Goal: Complete application form

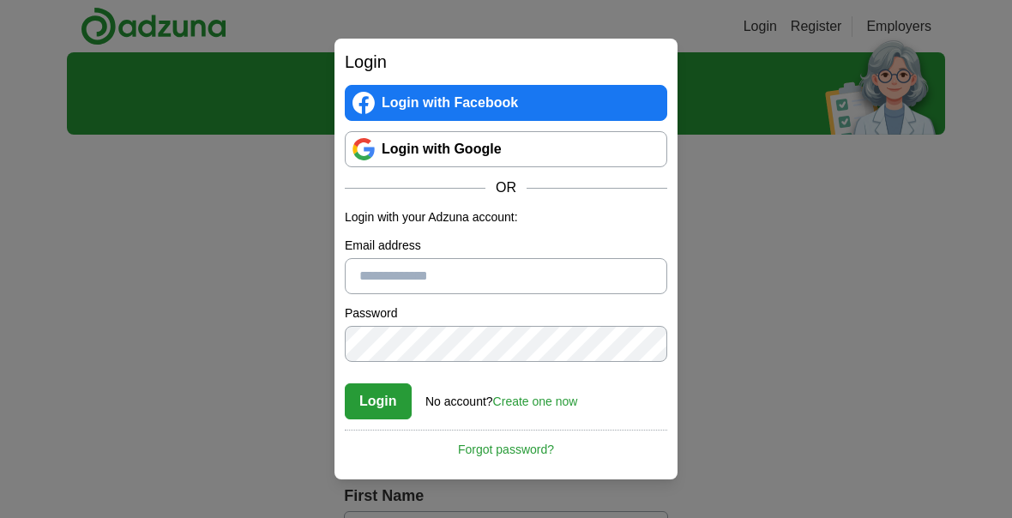
click at [546, 153] on link "Login with Google" at bounding box center [506, 149] width 323 height 36
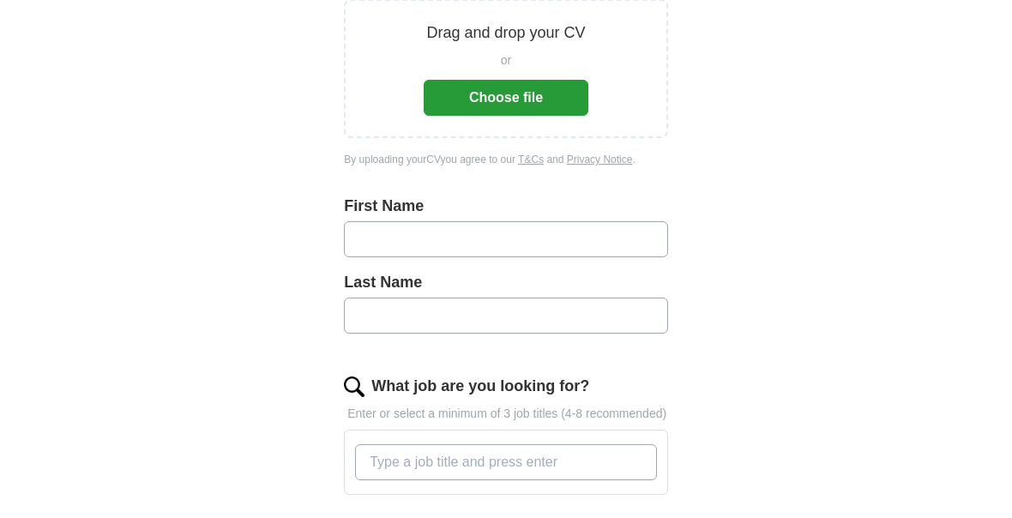
scroll to position [292, 0]
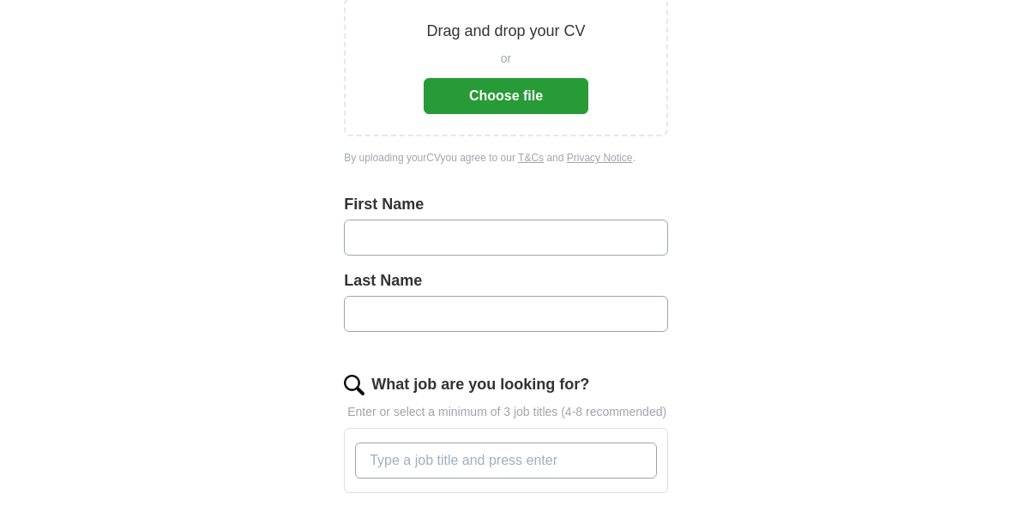
click at [554, 476] on input "What job are you looking for?" at bounding box center [506, 461] width 302 height 36
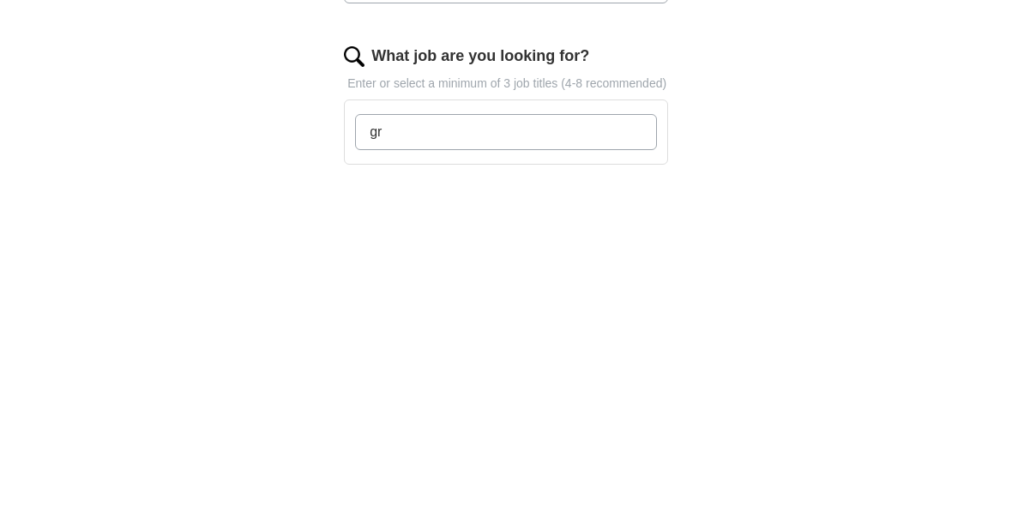
type input "g"
type input "junior graphic designer"
click at [750, 175] on div "ApplyIQ Let ApplyIQ do the hard work of searching and applying for jobs. Just t…" at bounding box center [506, 356] width 878 height 1190
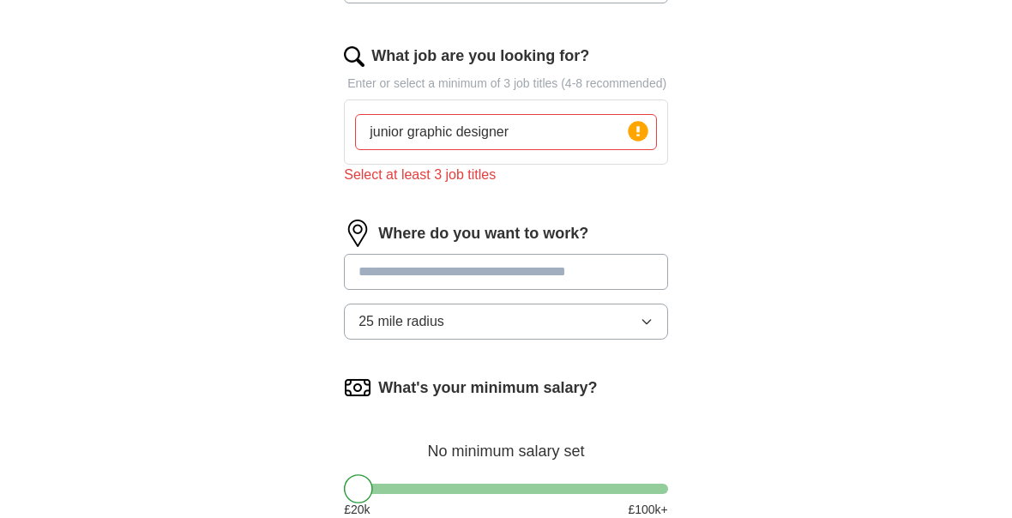
click at [588, 151] on input "junior graphic designer" at bounding box center [506, 133] width 302 height 36
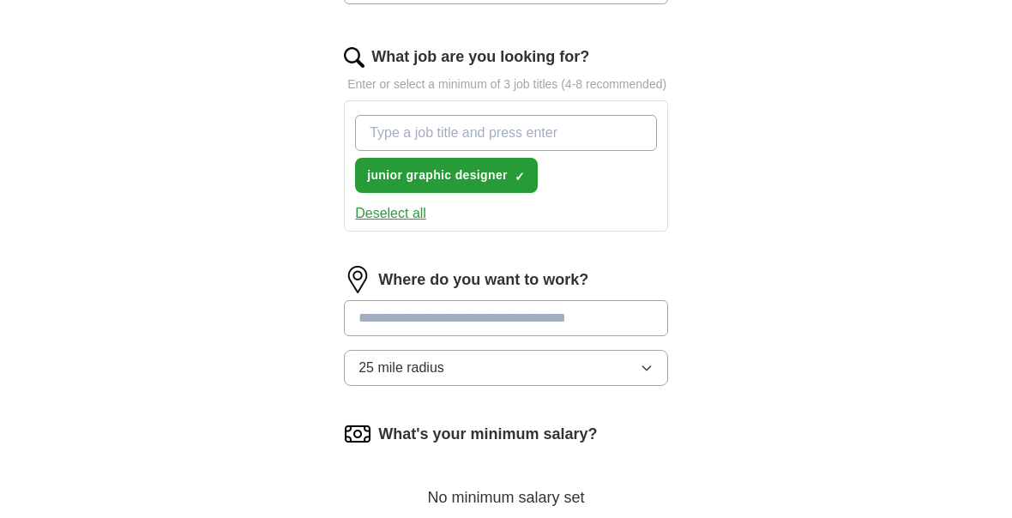
click at [854, 282] on div "ApplyIQ Let ApplyIQ do the hard work of searching and applying for jobs. Just t…" at bounding box center [506, 61] width 878 height 1256
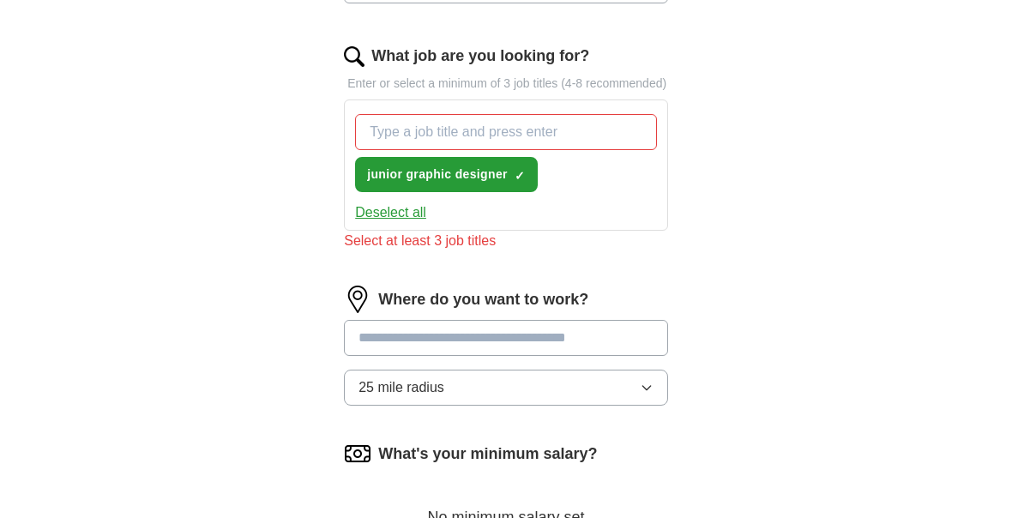
click at [607, 149] on input "What job are you looking for?" at bounding box center [506, 133] width 302 height 36
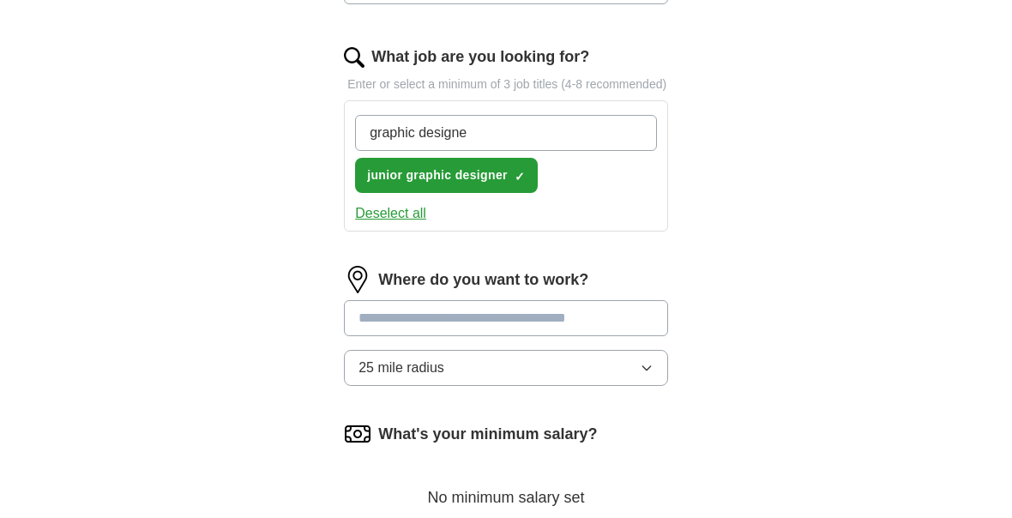
type input "graphic designer"
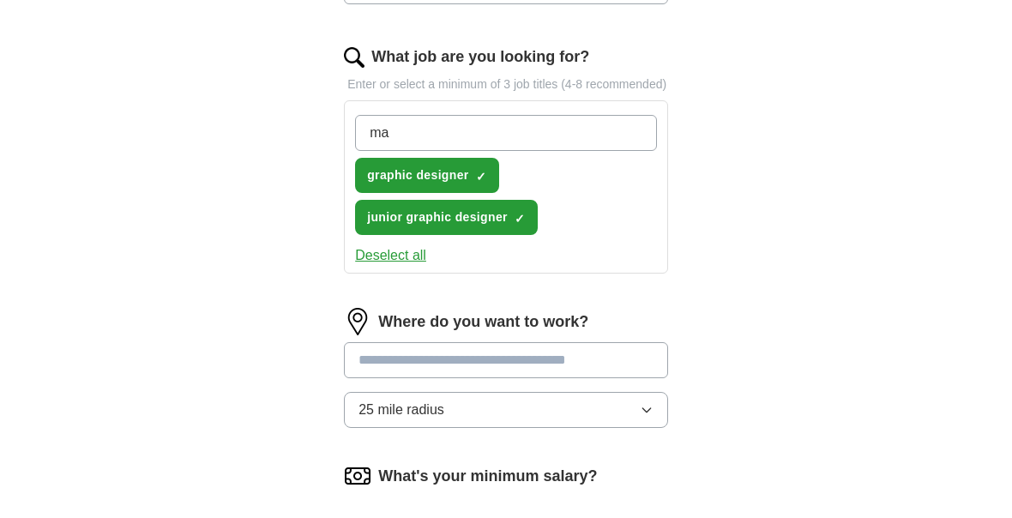
type input "m"
type input "digital marketting"
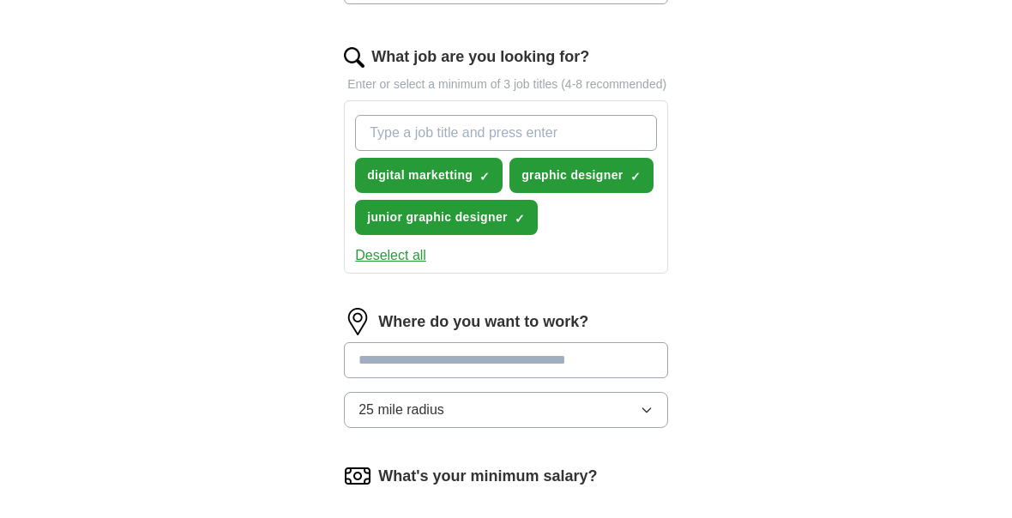
click at [861, 237] on div "ApplyIQ Let ApplyIQ do the hard work of searching and applying for jobs. Just t…" at bounding box center [506, 82] width 878 height 1298
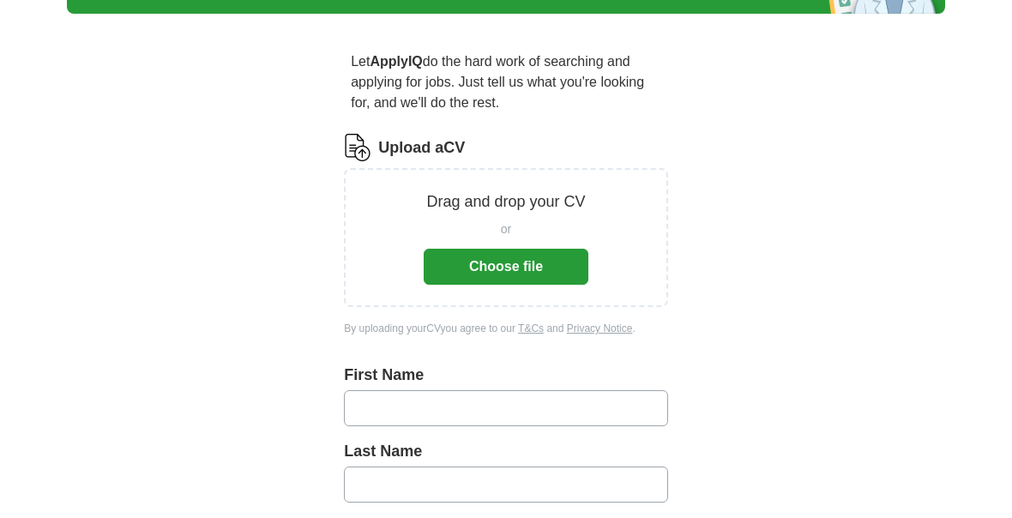
scroll to position [122, 0]
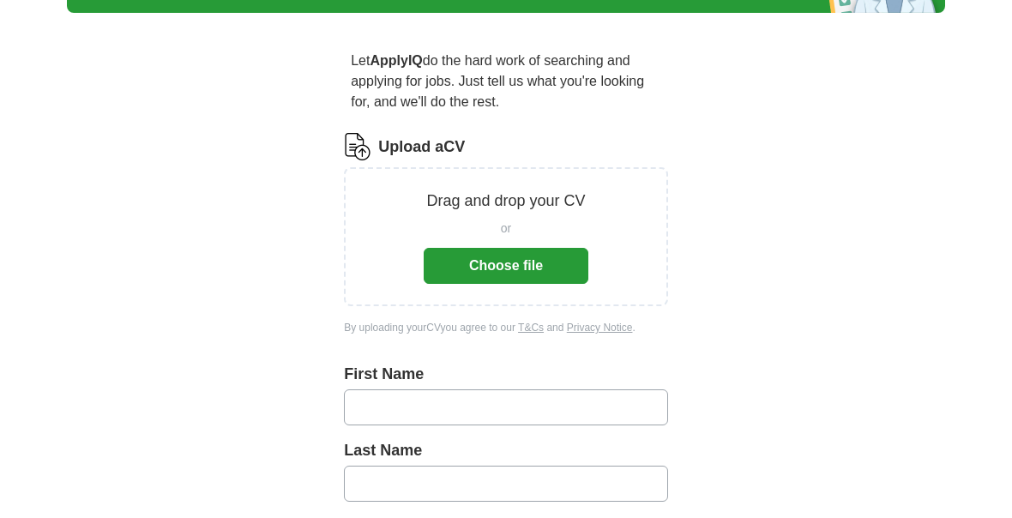
click at [640, 420] on input "text" at bounding box center [506, 407] width 324 height 36
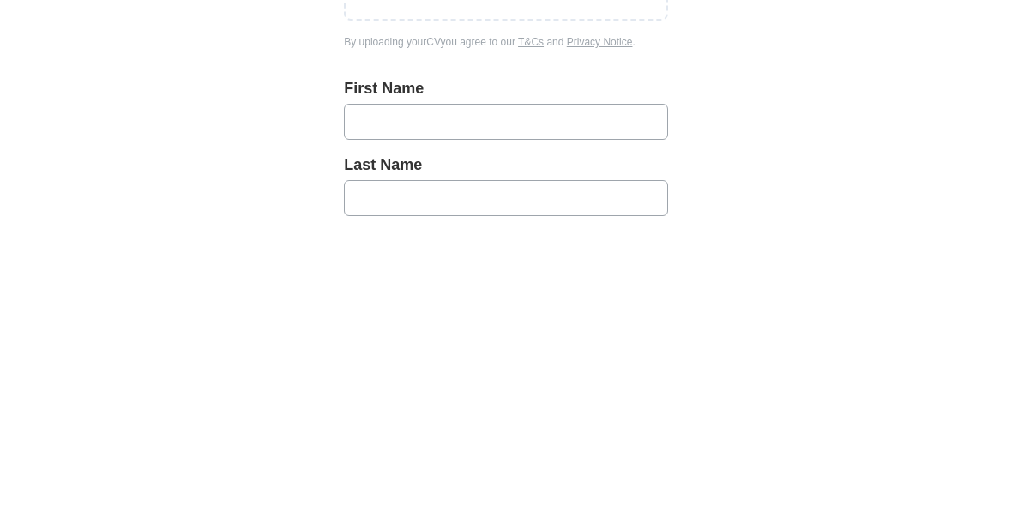
type input "*"
type input "***"
click at [450, 466] on input "text" at bounding box center [506, 484] width 324 height 36
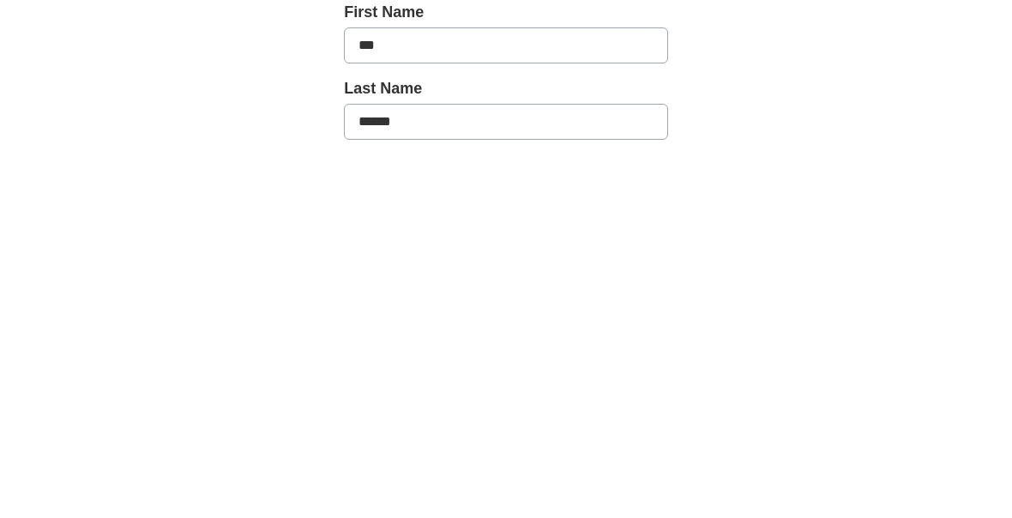
type input "******"
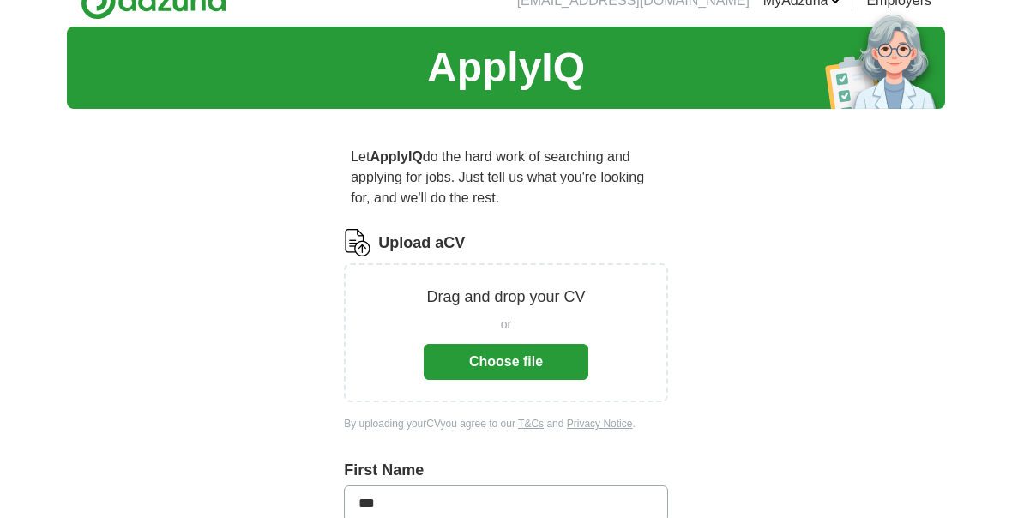
scroll to position [15, 0]
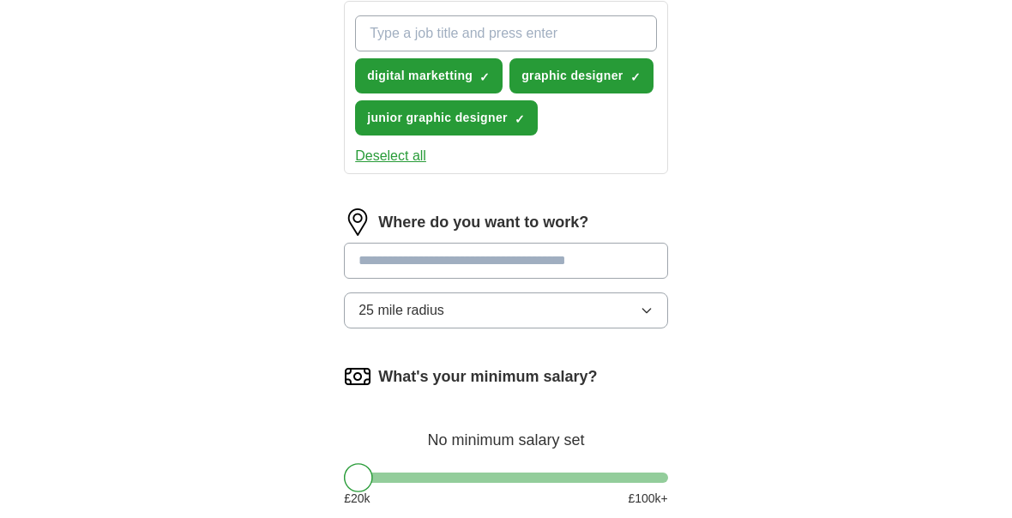
click at [629, 268] on input at bounding box center [506, 262] width 324 height 36
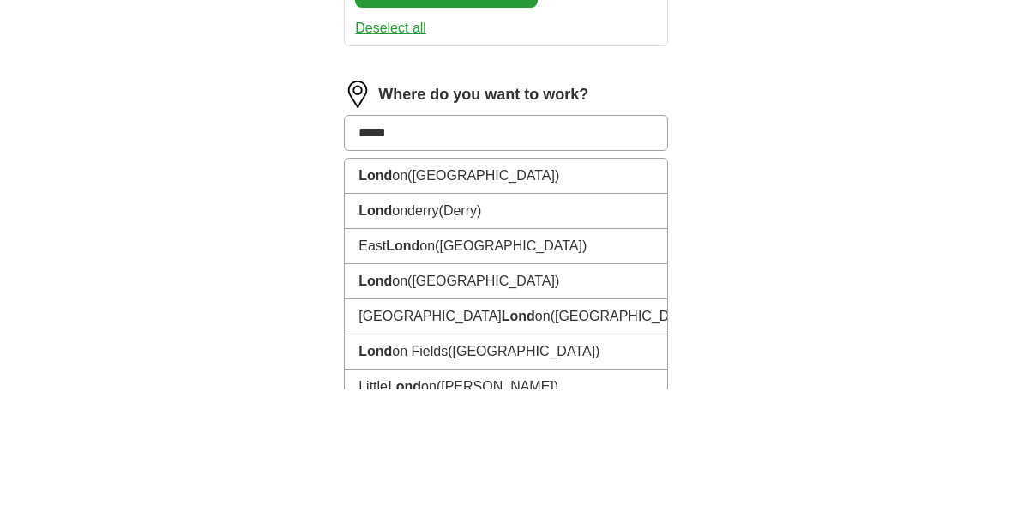
type input "******"
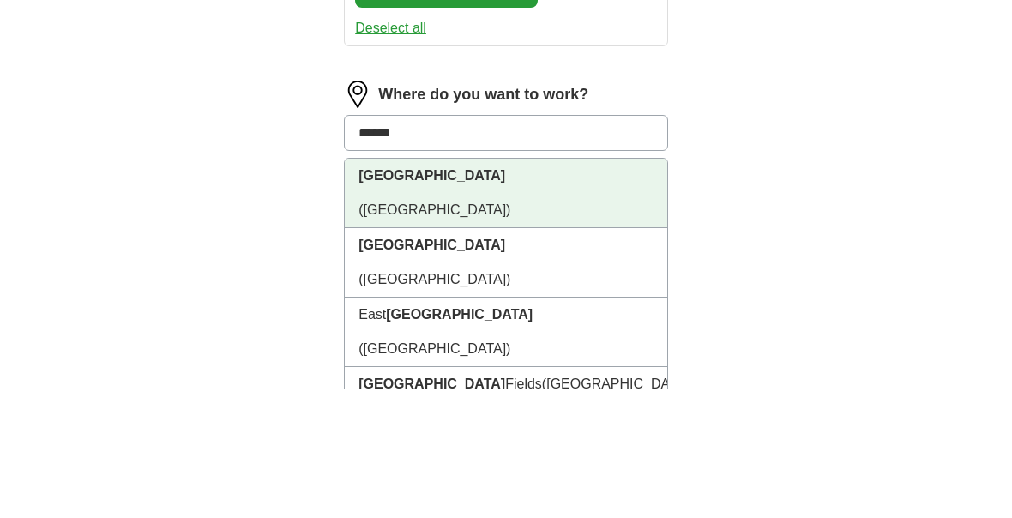
click at [546, 287] on li "London (UK)" at bounding box center [506, 321] width 323 height 69
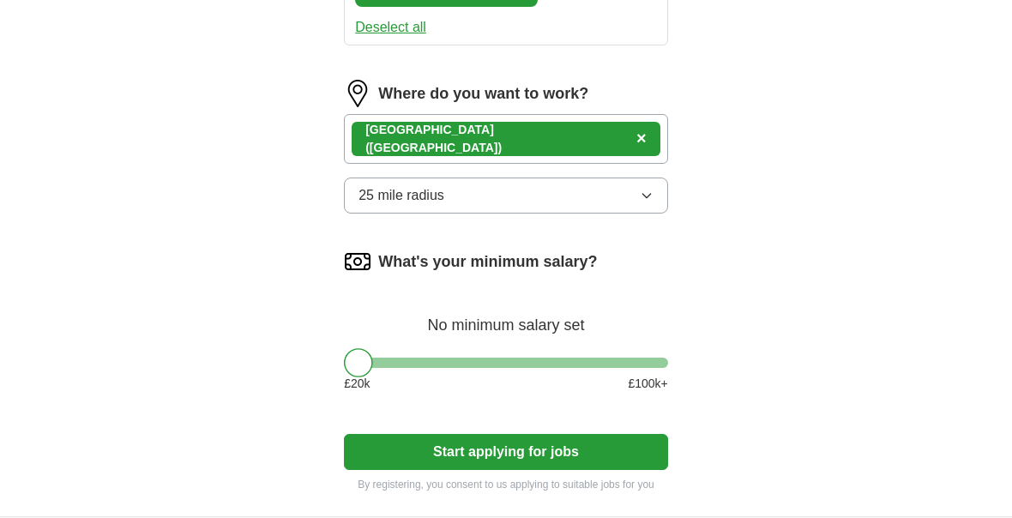
scroll to position [848, 0]
click at [609, 214] on button "25 mile radius" at bounding box center [506, 196] width 324 height 36
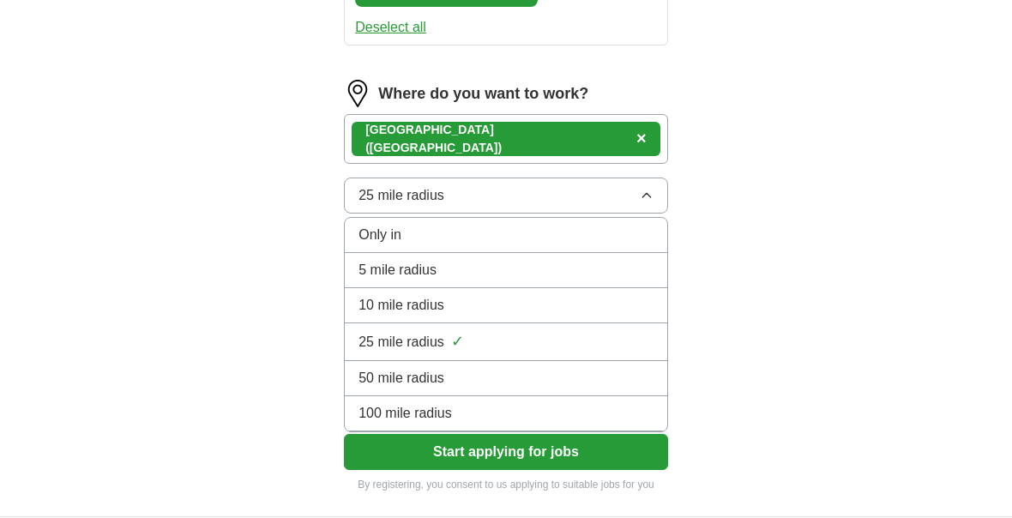
click at [617, 209] on button "25 mile radius" at bounding box center [506, 196] width 324 height 36
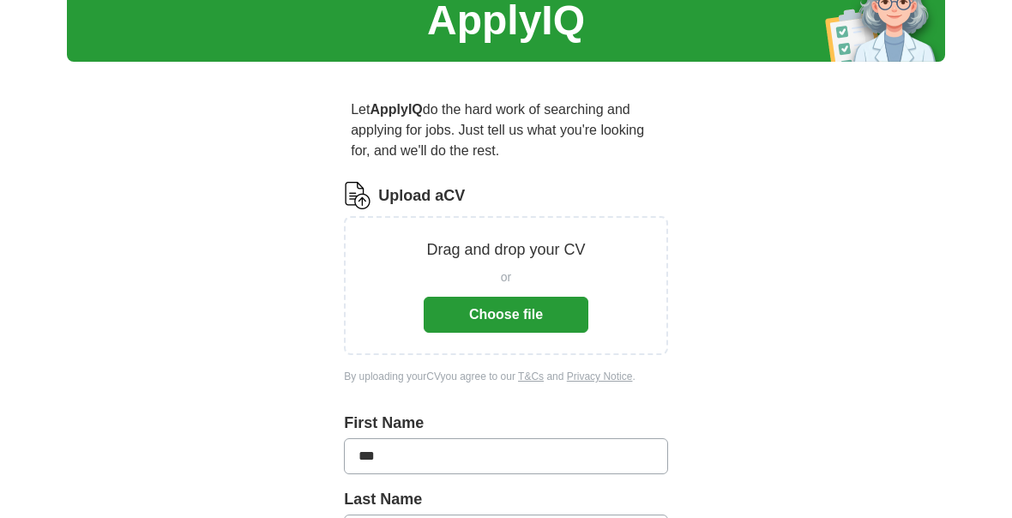
scroll to position [69, 0]
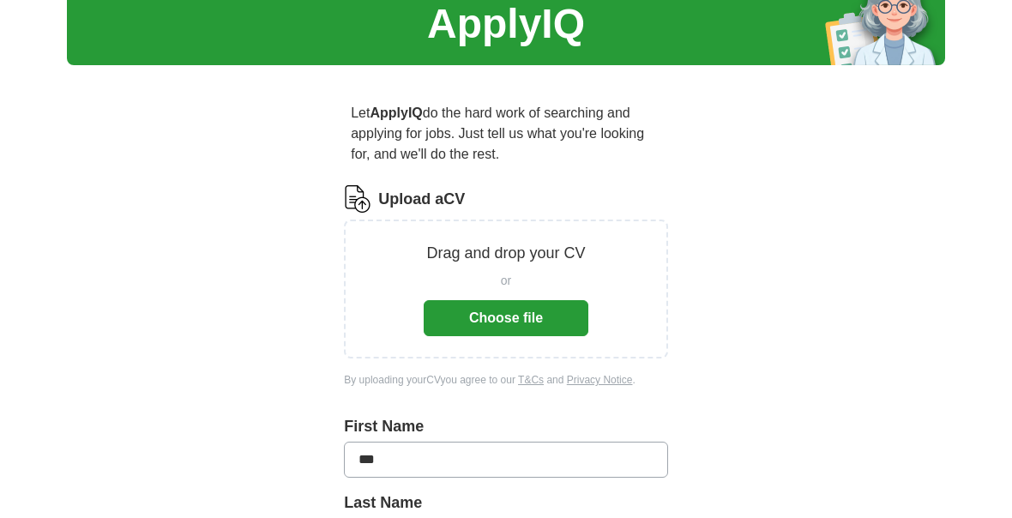
click at [551, 309] on button "Choose file" at bounding box center [506, 318] width 165 height 36
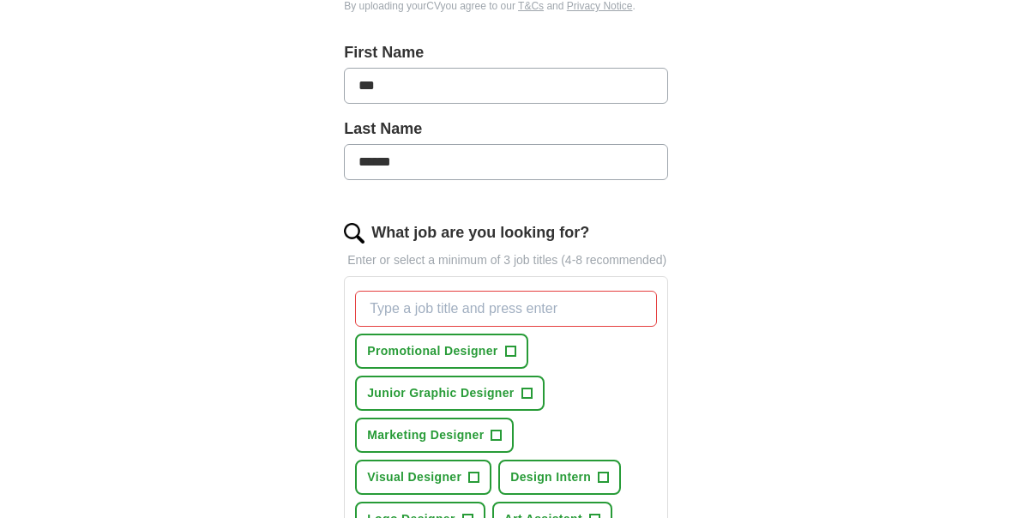
click at [506, 403] on span "Junior Graphic Designer" at bounding box center [440, 394] width 147 height 18
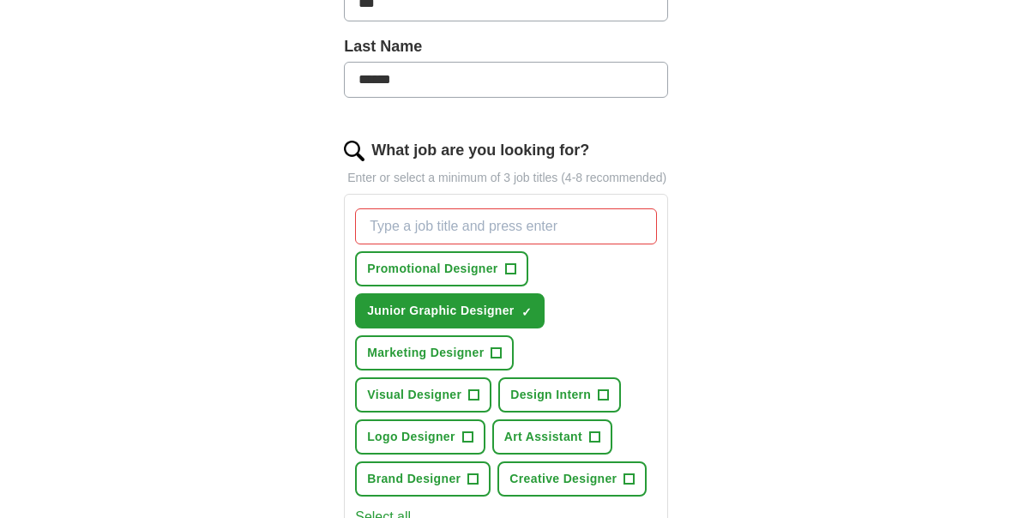
scroll to position [459, 0]
click at [486, 370] on button "Marketing Designer +" at bounding box center [434, 352] width 159 height 35
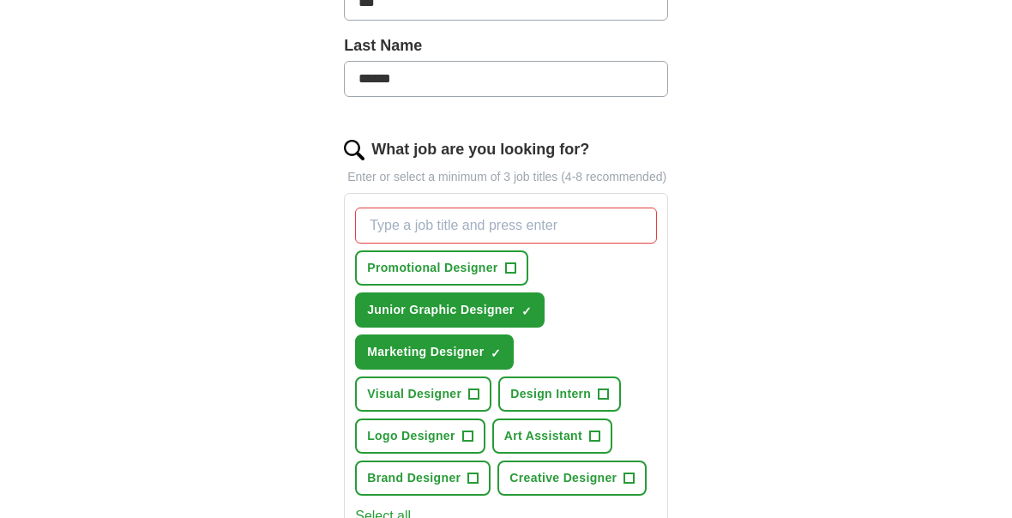
click at [476, 361] on span "Marketing Designer" at bounding box center [425, 352] width 117 height 18
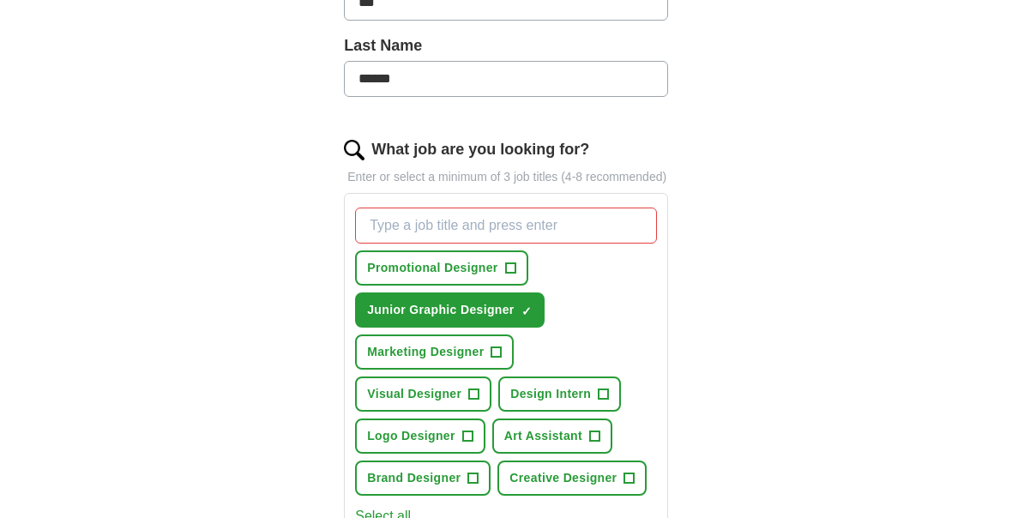
click at [474, 361] on span "Marketing Designer" at bounding box center [425, 352] width 117 height 18
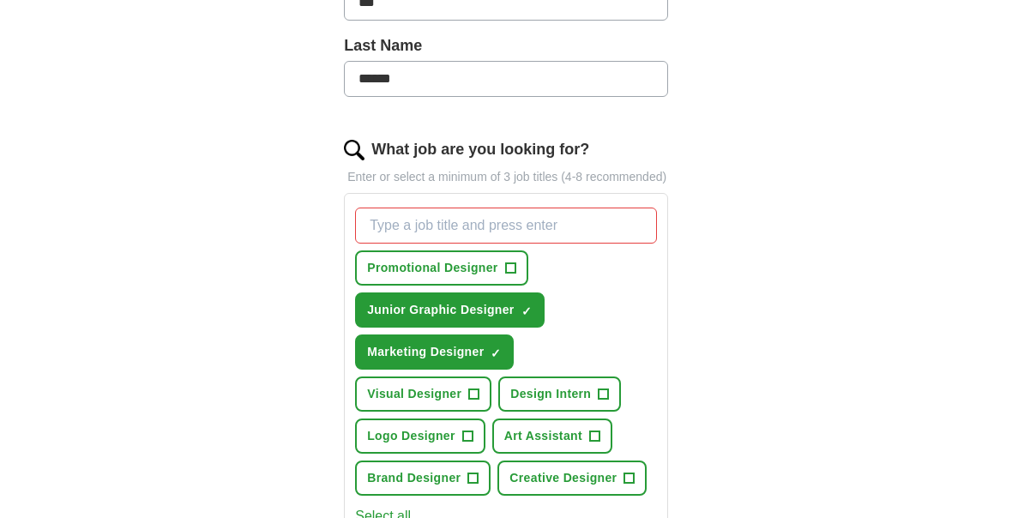
click at [460, 454] on button "Logo Designer +" at bounding box center [420, 436] width 130 height 35
click at [461, 487] on span "Brand Designer" at bounding box center [414, 478] width 94 height 18
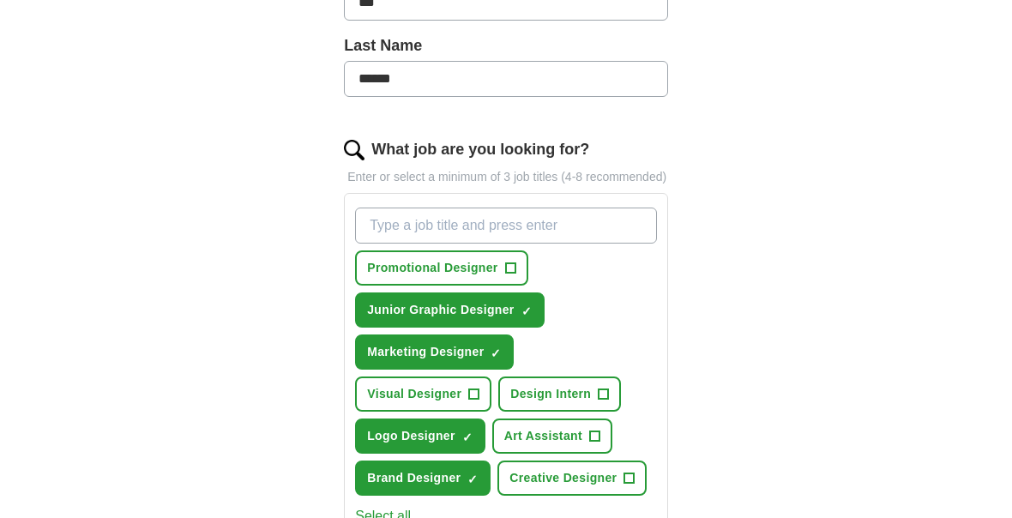
click at [572, 403] on span "Design Intern" at bounding box center [550, 394] width 81 height 18
click at [571, 445] on span "Art Assistant" at bounding box center [543, 436] width 78 height 18
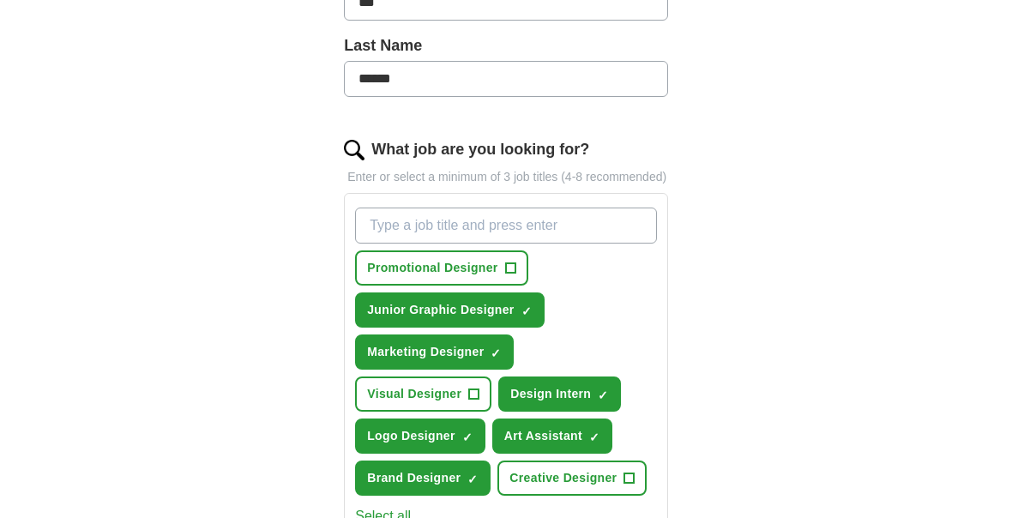
click at [566, 487] on span "Creative Designer" at bounding box center [563, 478] width 107 height 18
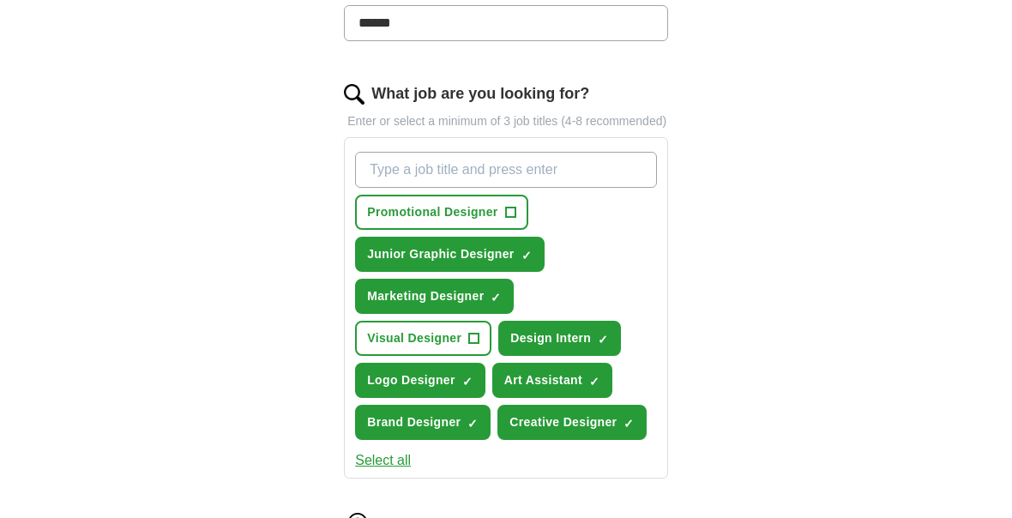
click at [464, 350] on button "Visual Designer +" at bounding box center [423, 339] width 136 height 35
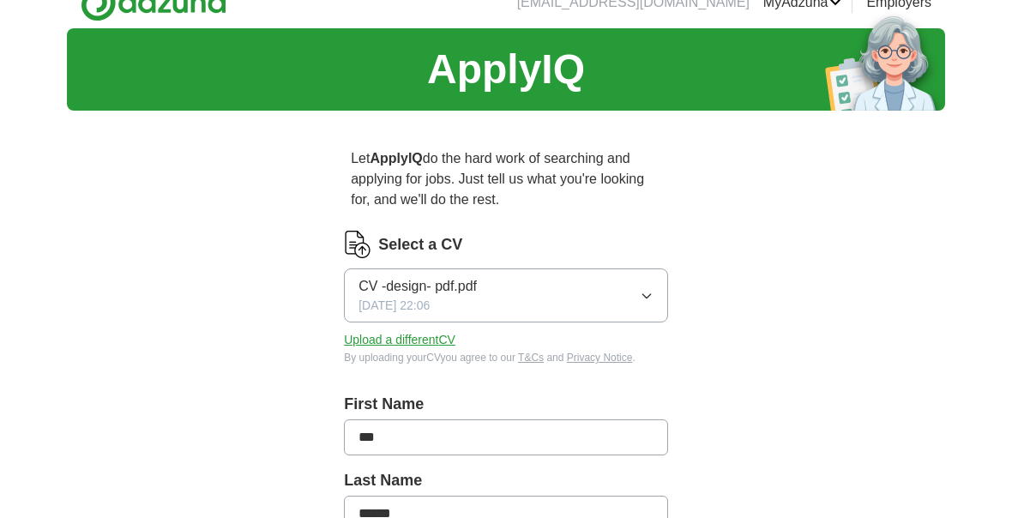
scroll to position [0, 0]
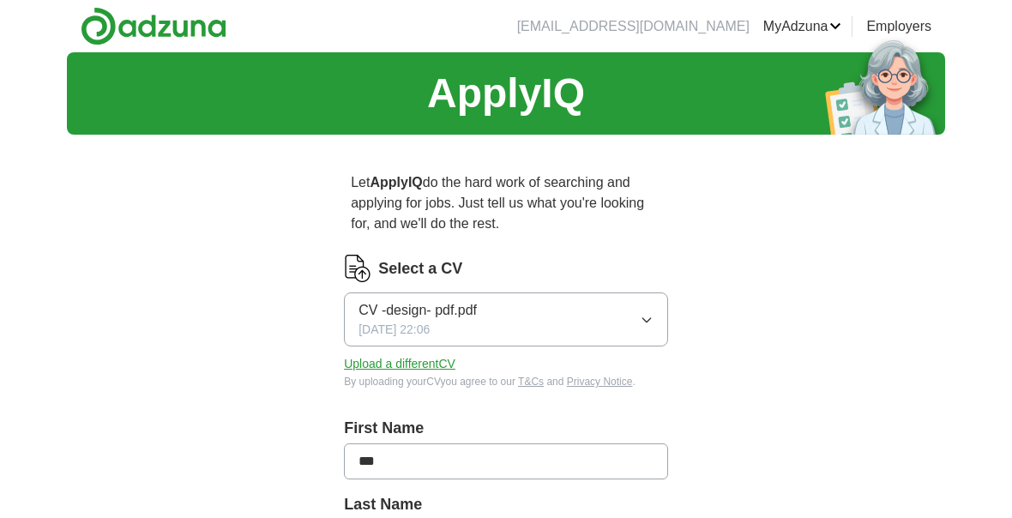
click at [424, 312] on span "CV -design- pdf.pdf" at bounding box center [418, 310] width 118 height 21
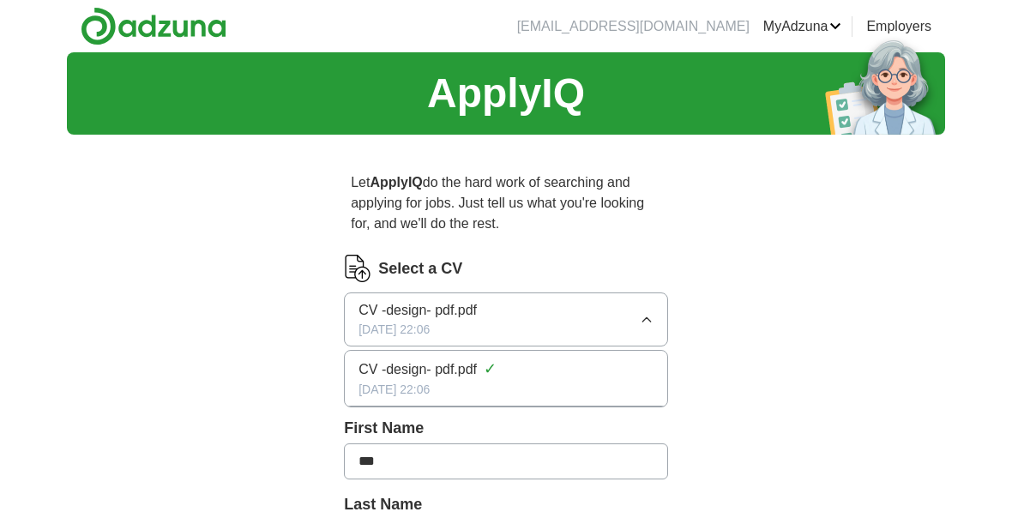
click at [407, 388] on div "21/09/2025, 22:06" at bounding box center [506, 390] width 295 height 18
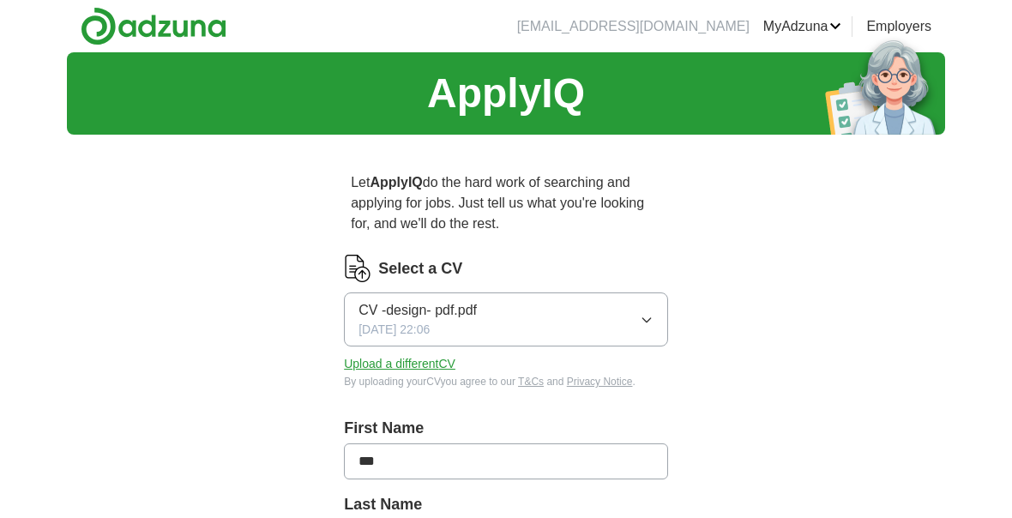
click at [431, 309] on span "CV -design- pdf.pdf" at bounding box center [418, 310] width 118 height 21
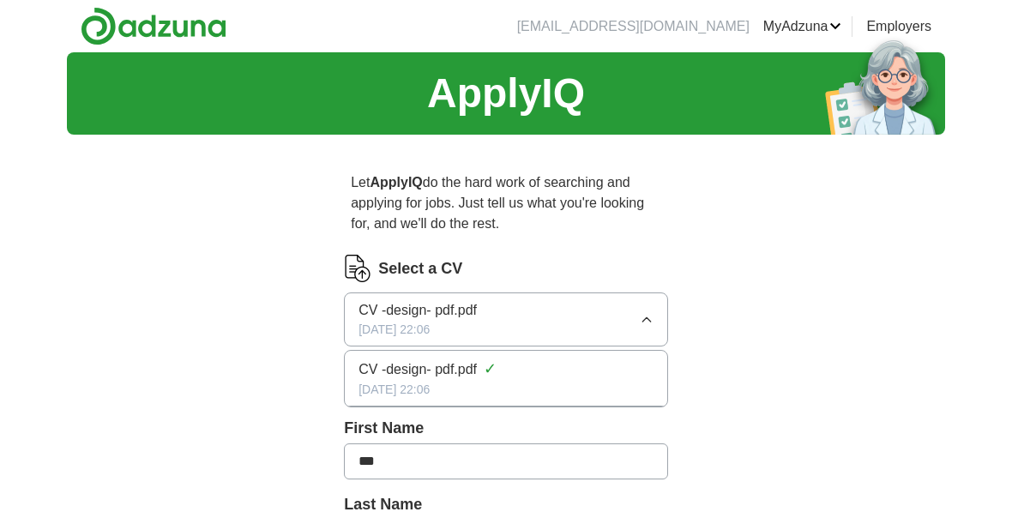
click at [442, 309] on span "CV -design- pdf.pdf" at bounding box center [418, 310] width 118 height 21
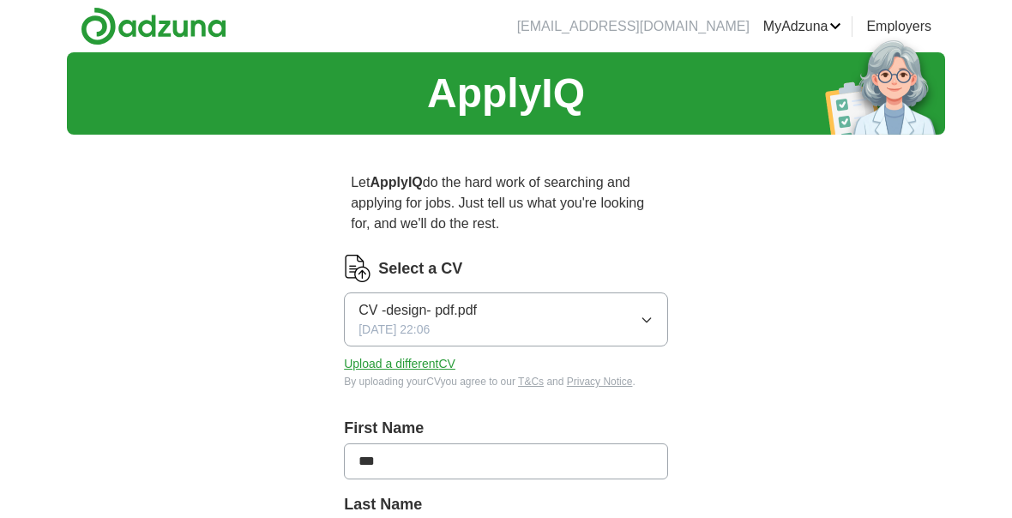
click at [431, 314] on span "CV -design- pdf.pdf" at bounding box center [418, 310] width 118 height 21
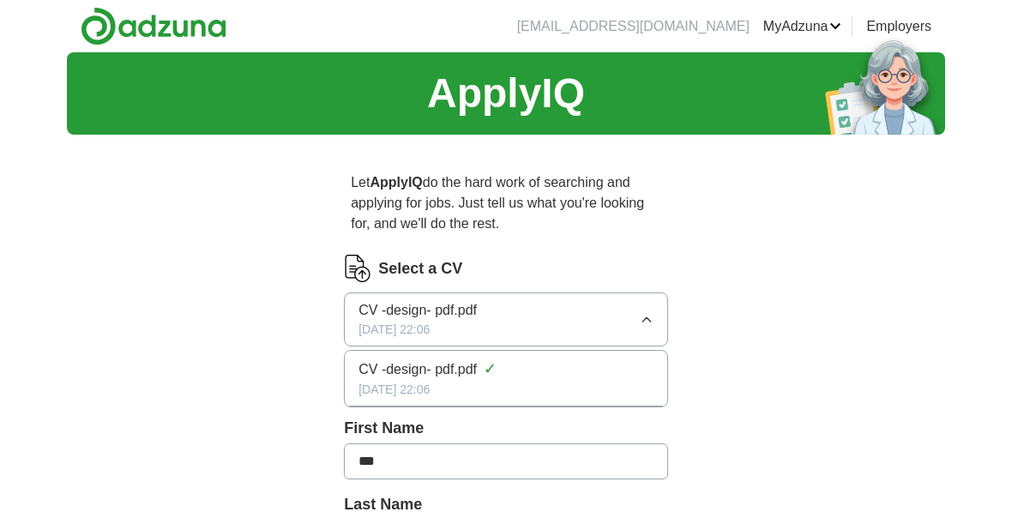
click at [430, 335] on span "21/09/2025, 22:06" at bounding box center [394, 330] width 71 height 18
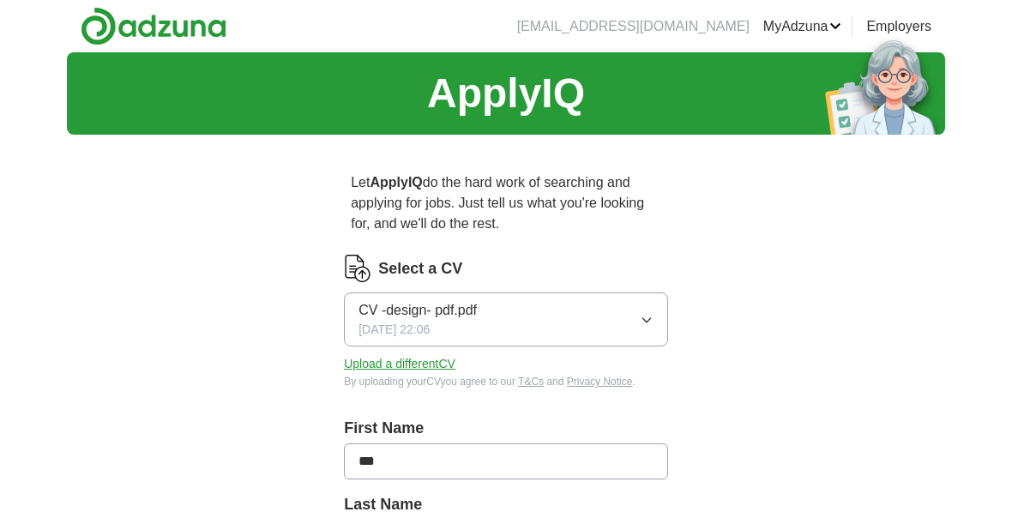
click at [433, 355] on button "Upload a different CV" at bounding box center [400, 364] width 112 height 18
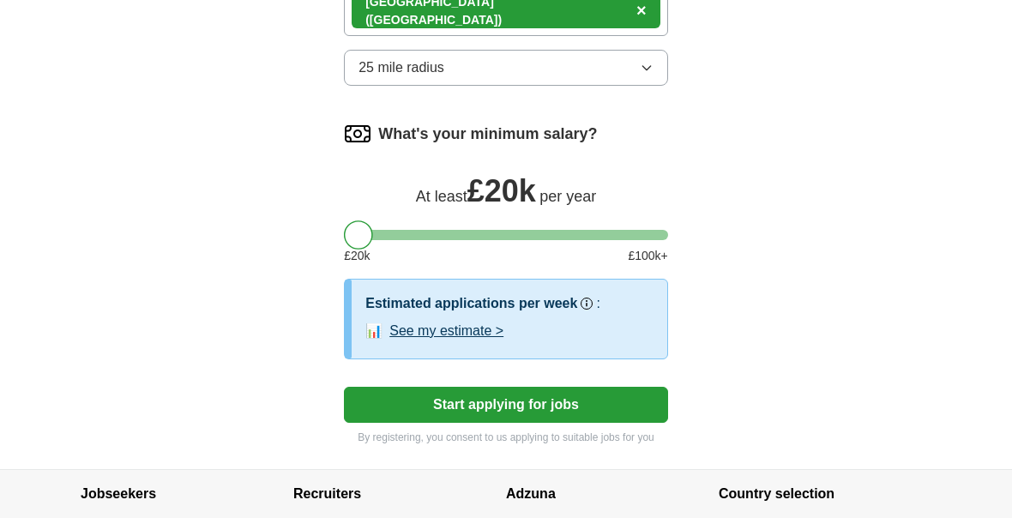
click at [633, 424] on button "Start applying for jobs" at bounding box center [506, 406] width 324 height 36
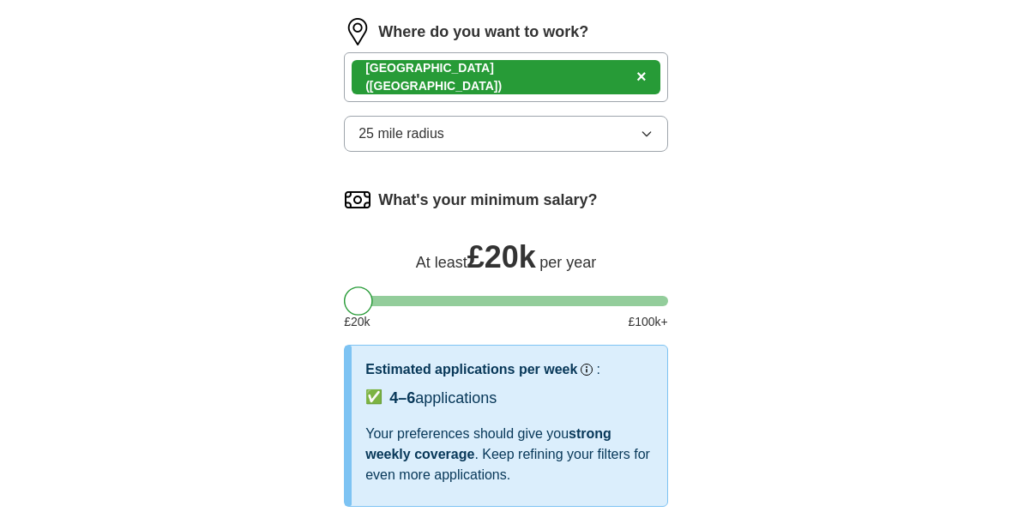
select select "**"
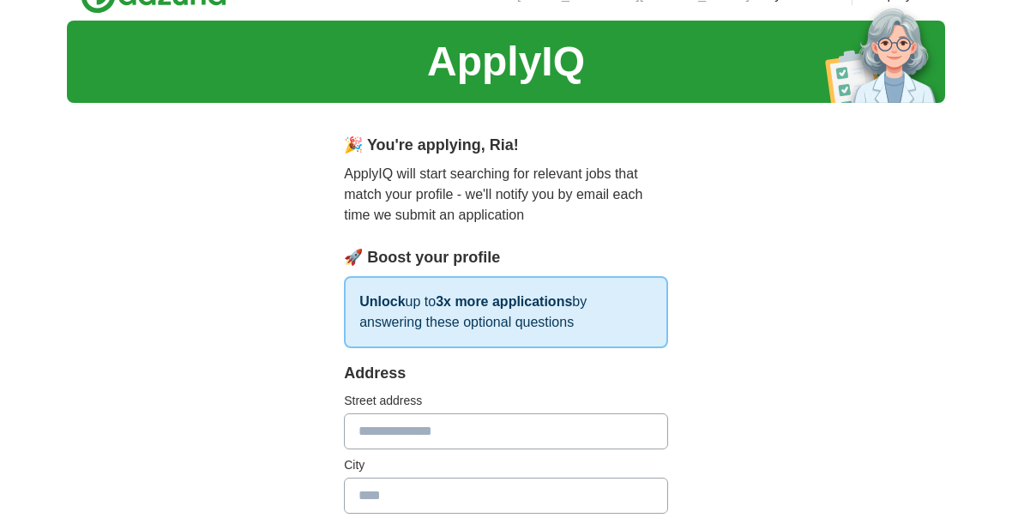
scroll to position [0, 0]
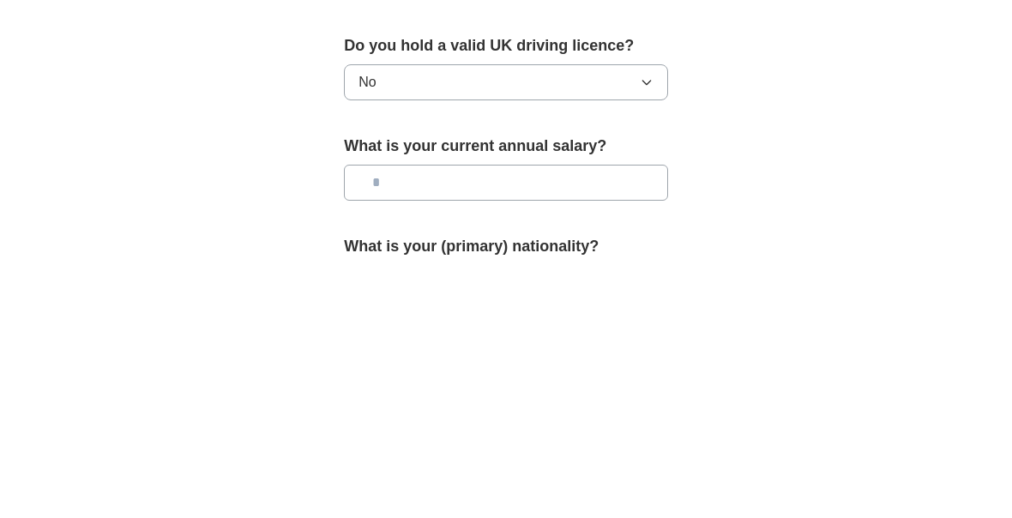
type input "**"
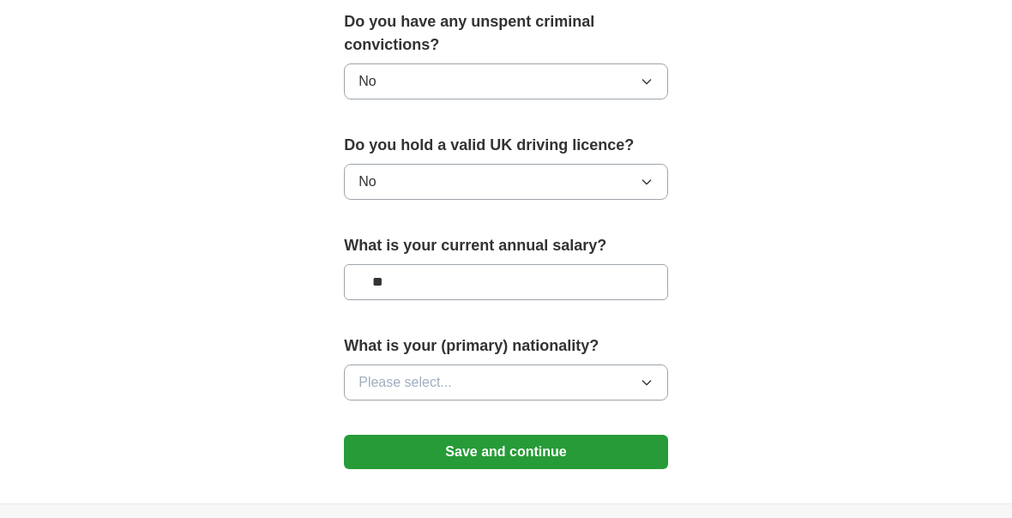
click at [615, 365] on button "Please select..." at bounding box center [506, 383] width 324 height 36
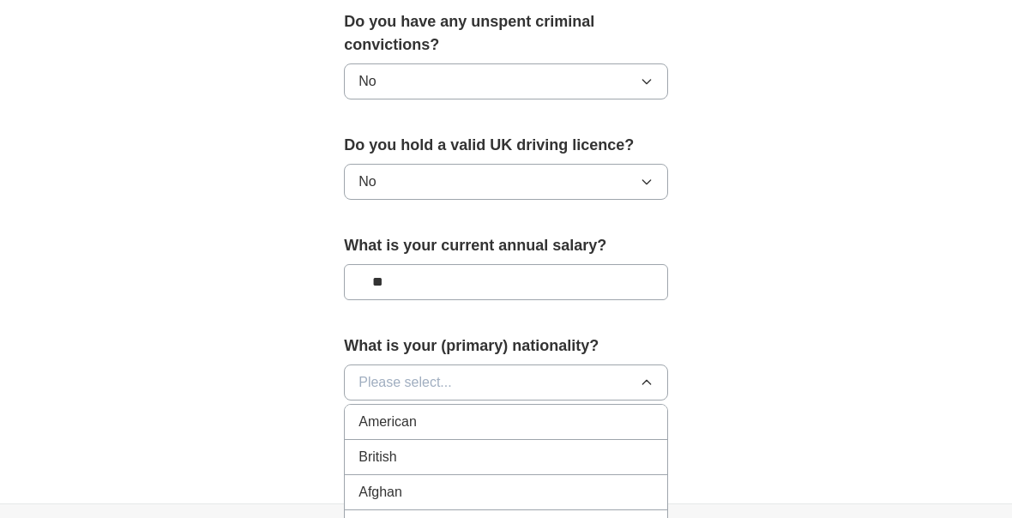
click at [563, 447] on div "British" at bounding box center [506, 457] width 295 height 21
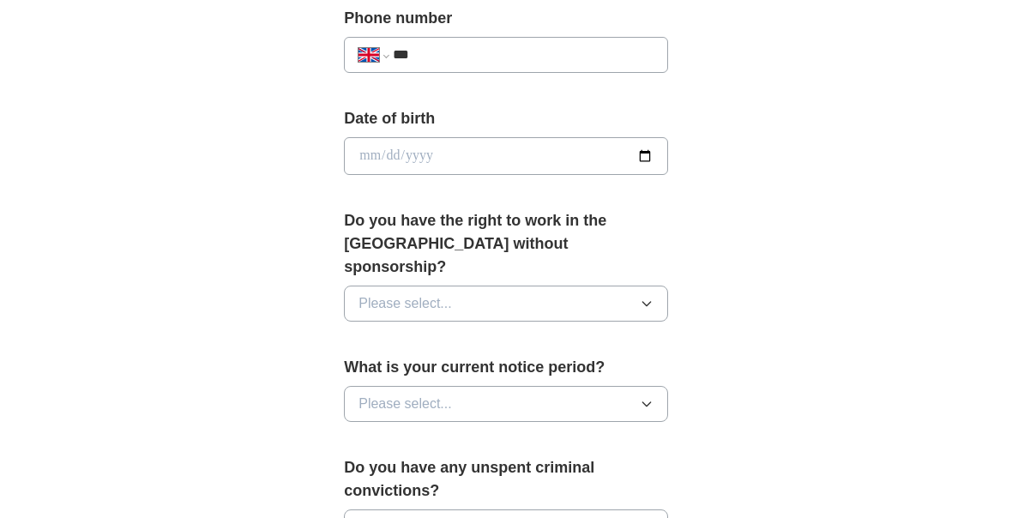
scroll to position [698, 0]
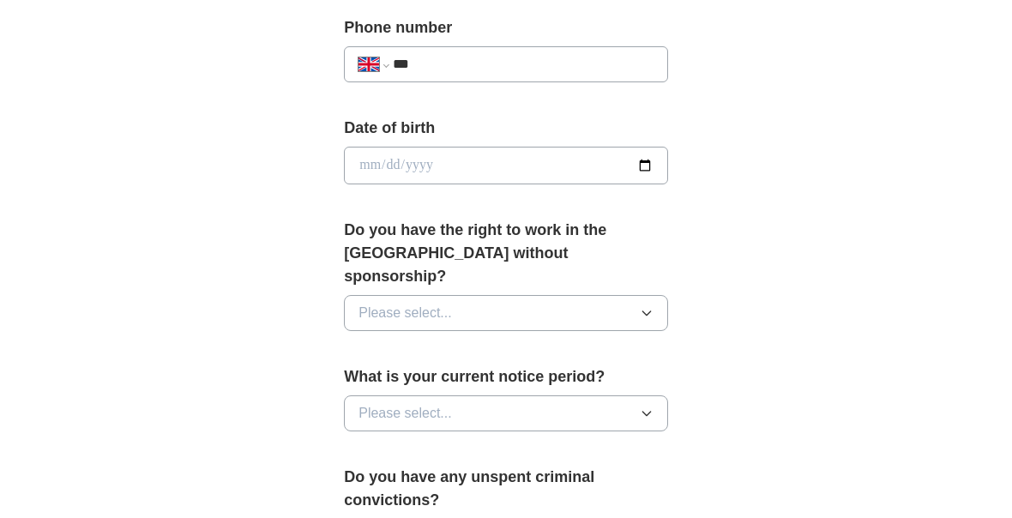
click at [603, 396] on button "Please select..." at bounding box center [506, 414] width 324 height 36
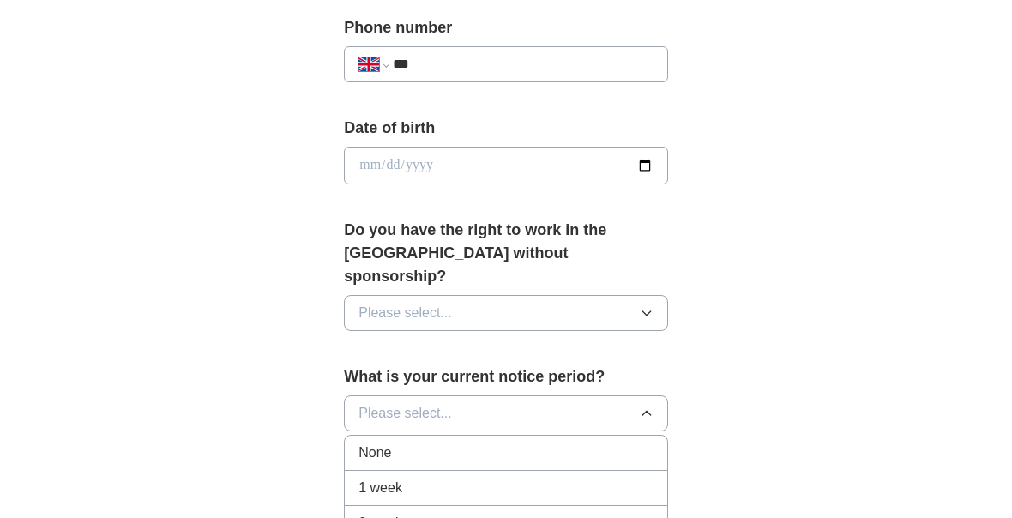
click at [581, 513] on div "2 weeks" at bounding box center [506, 523] width 295 height 21
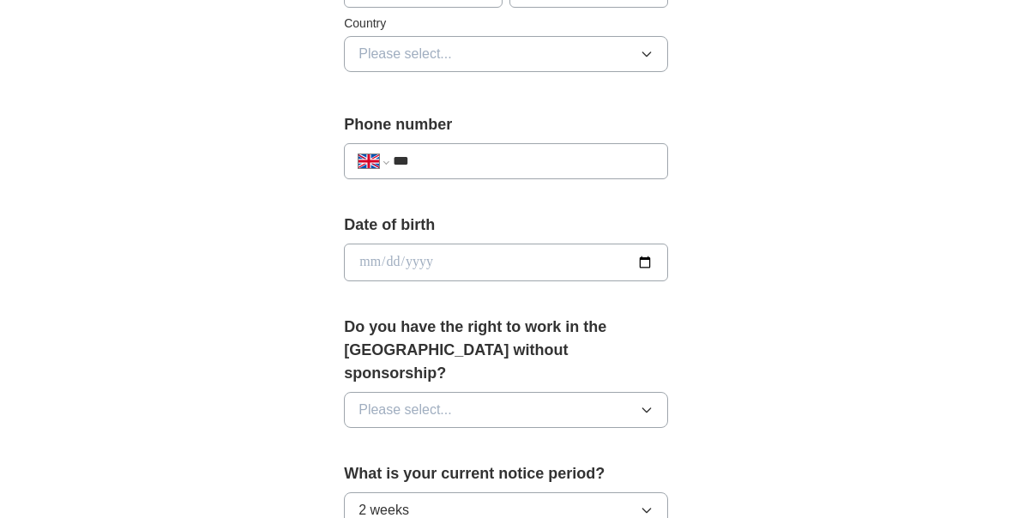
scroll to position [601, 0]
click at [618, 393] on button "Please select..." at bounding box center [506, 411] width 324 height 36
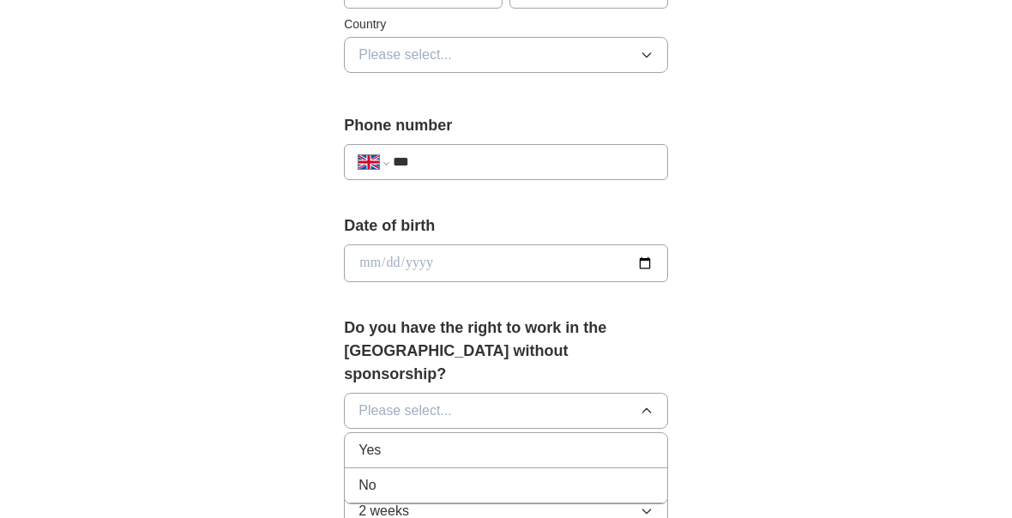
click at [577, 475] on div "No" at bounding box center [506, 485] width 295 height 21
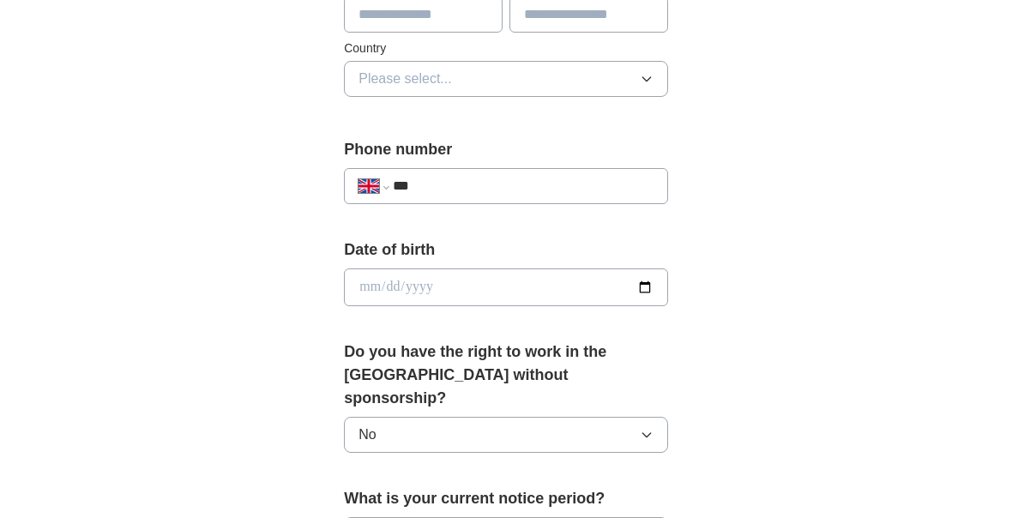
scroll to position [575, 0]
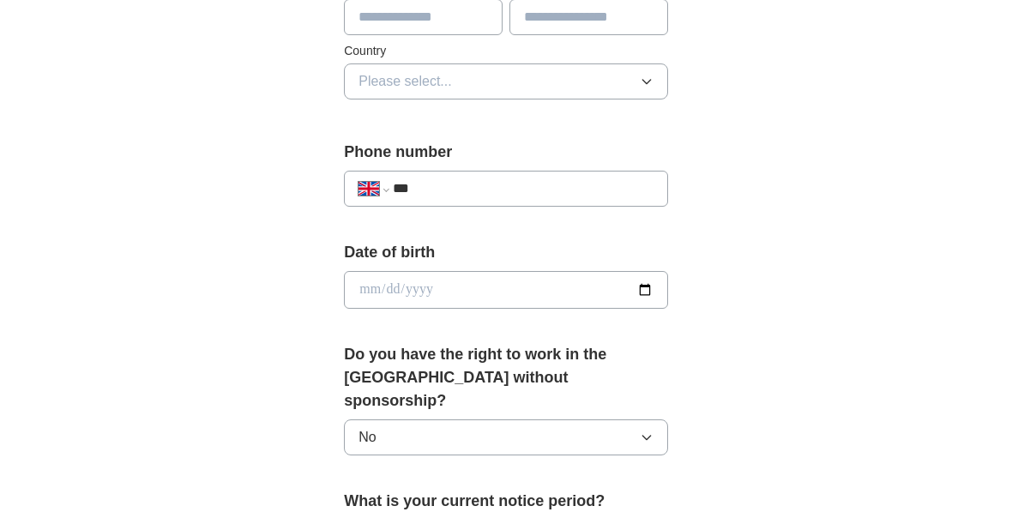
click at [595, 419] on button "No" at bounding box center [506, 437] width 324 height 36
click at [600, 419] on button "No" at bounding box center [506, 437] width 324 height 36
click at [599, 419] on button "No" at bounding box center [506, 437] width 324 height 36
click at [584, 467] on div "Yes" at bounding box center [506, 477] width 295 height 21
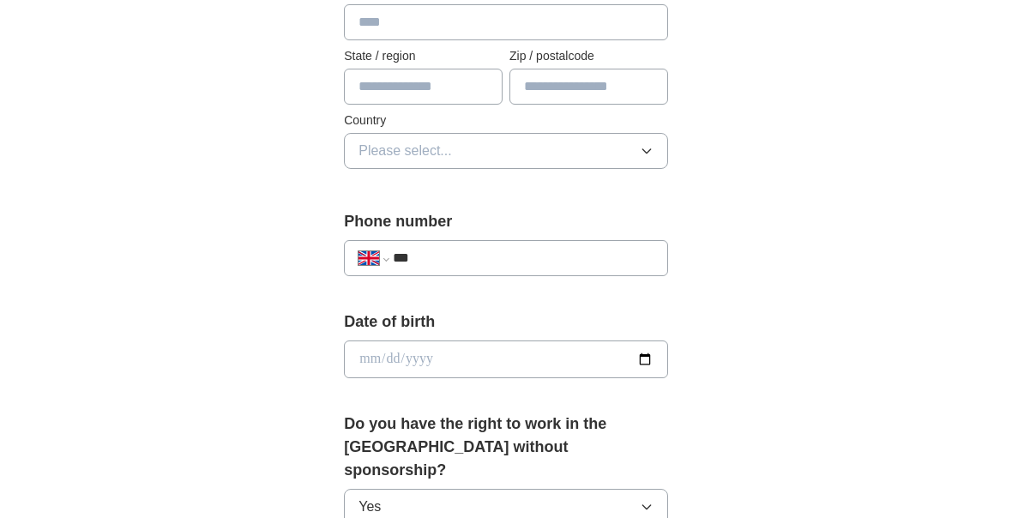
scroll to position [505, 0]
click at [624, 350] on input "date" at bounding box center [506, 360] width 324 height 38
type input "**********"
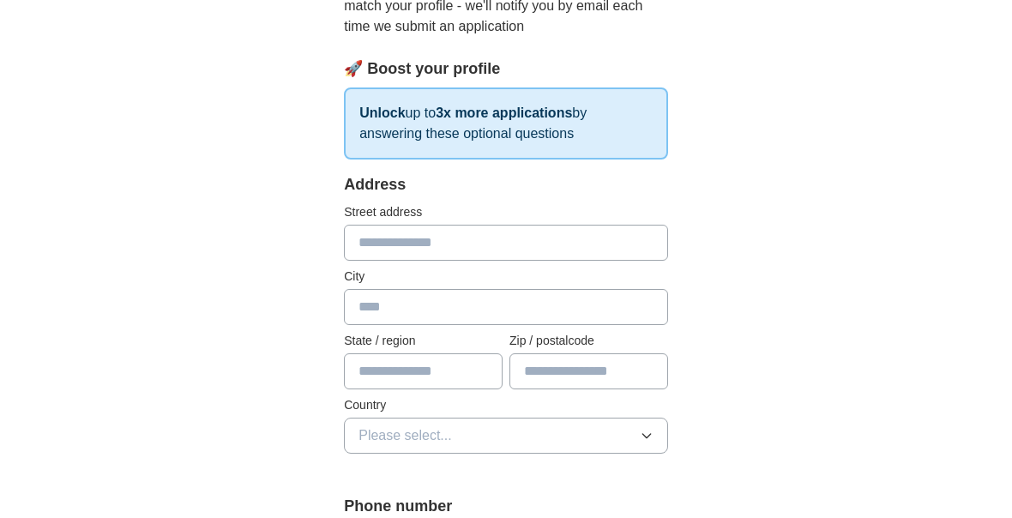
scroll to position [226, 0]
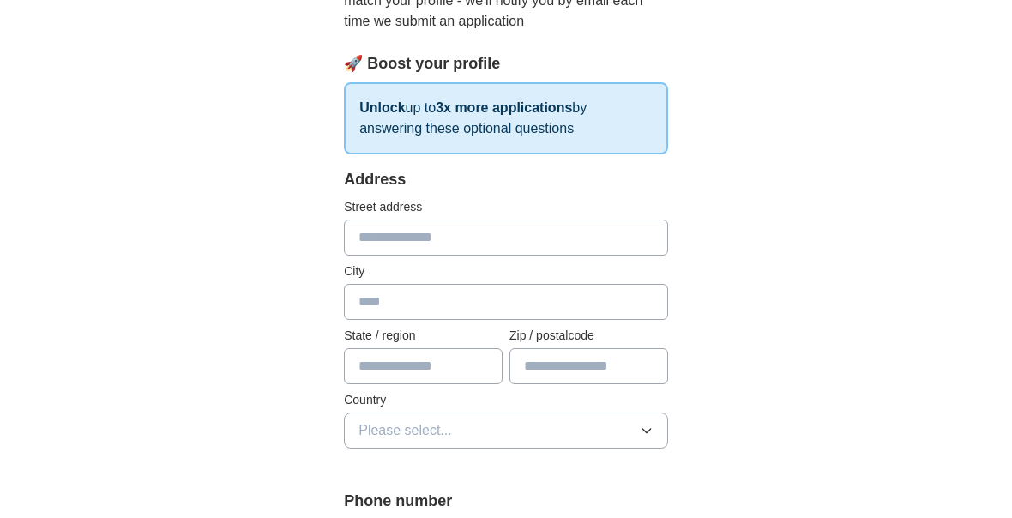
click at [594, 226] on input "text" at bounding box center [506, 238] width 324 height 36
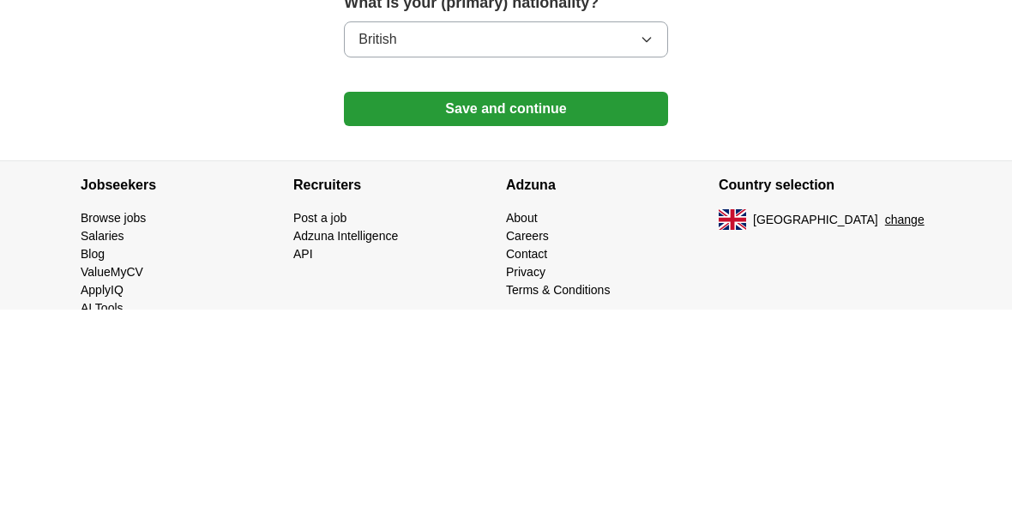
type input "*"
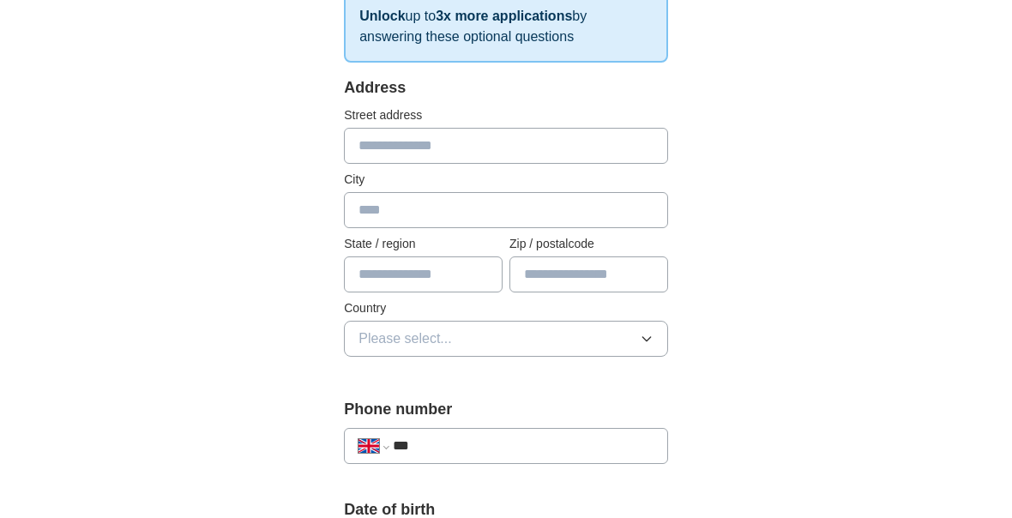
scroll to position [318, 0]
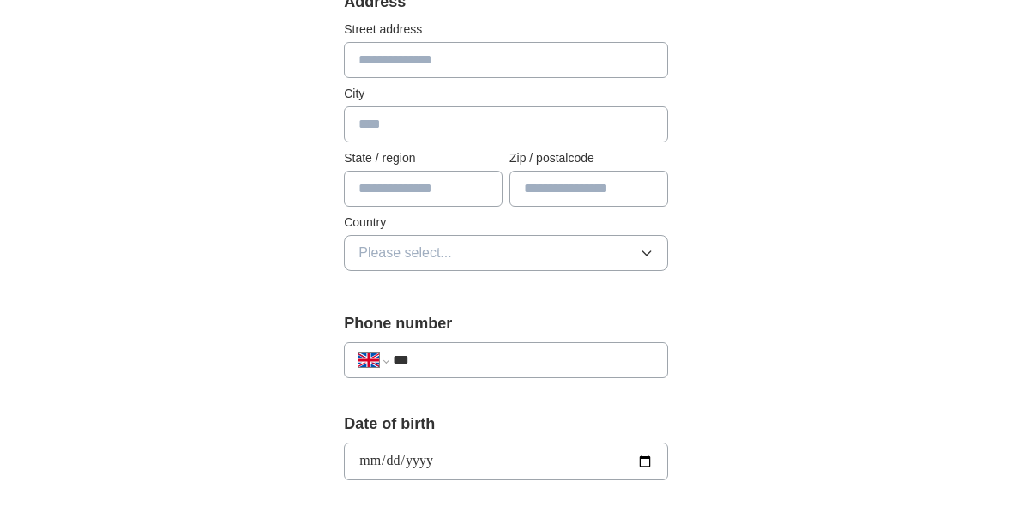
click at [629, 254] on button "Please select..." at bounding box center [506, 254] width 324 height 36
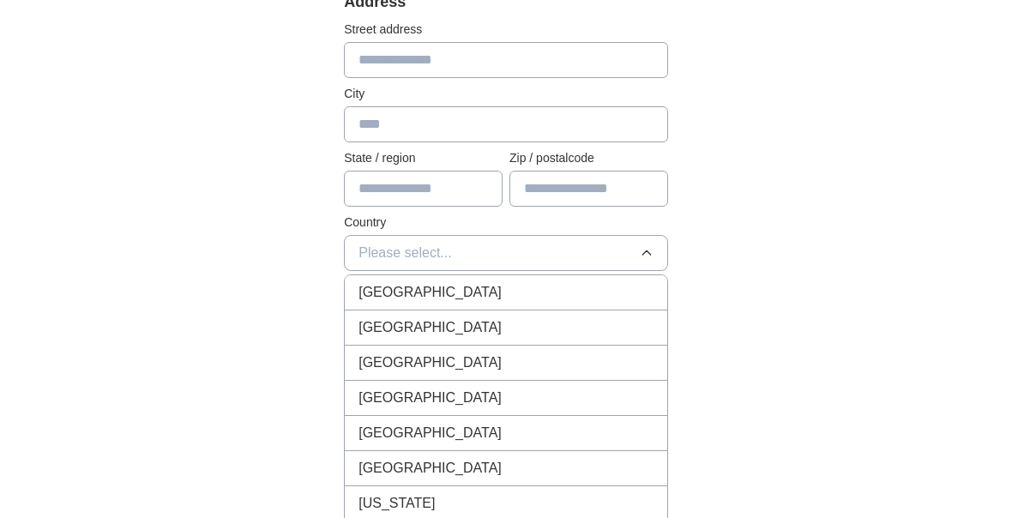
click at [583, 287] on div "[GEOGRAPHIC_DATA]" at bounding box center [506, 292] width 295 height 21
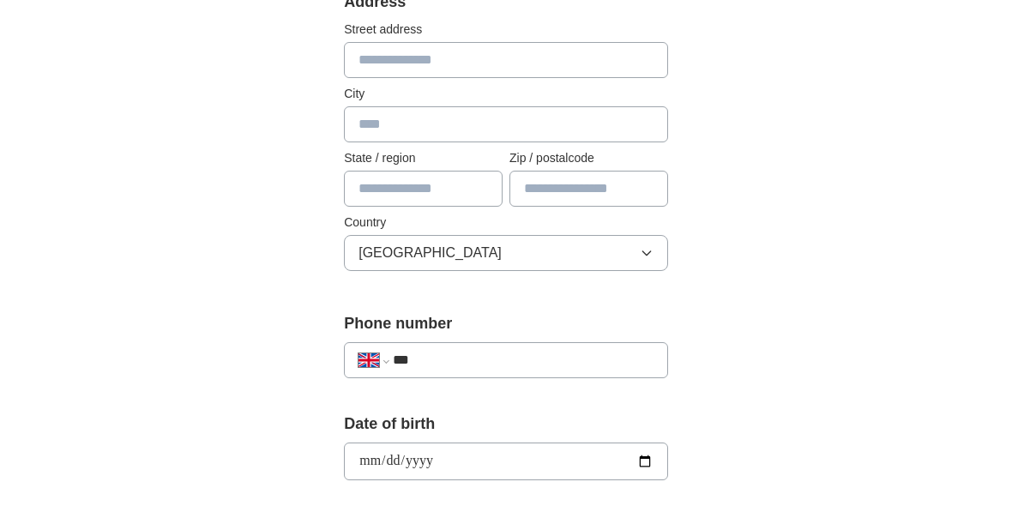
click at [579, 365] on input "***" at bounding box center [523, 360] width 261 height 21
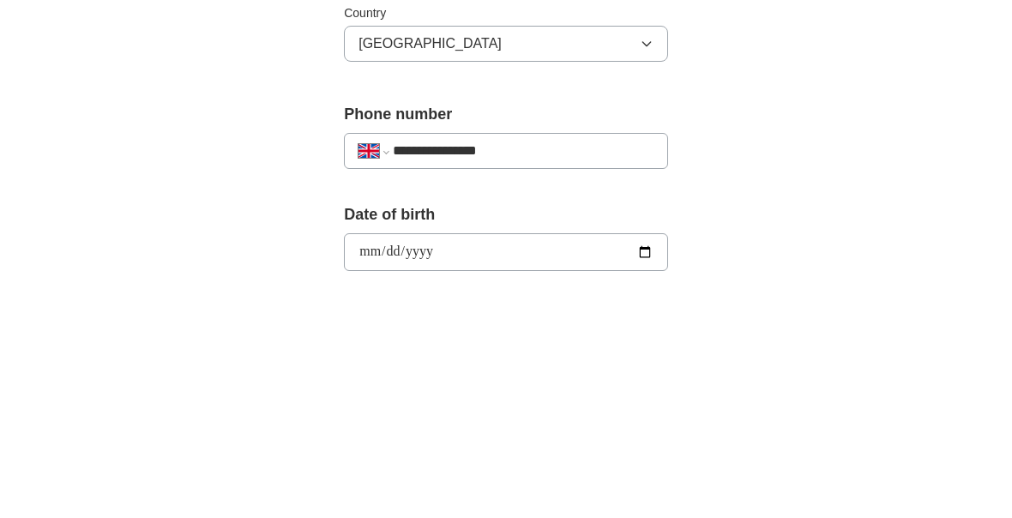
type input "**********"
click at [881, 214] on div "**********" at bounding box center [506, 453] width 878 height 1606
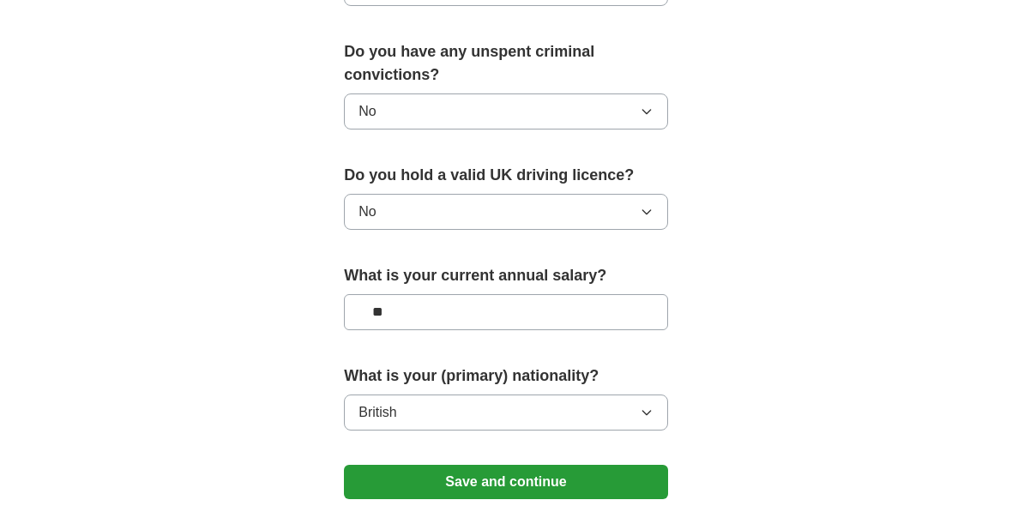
scroll to position [1151, 0]
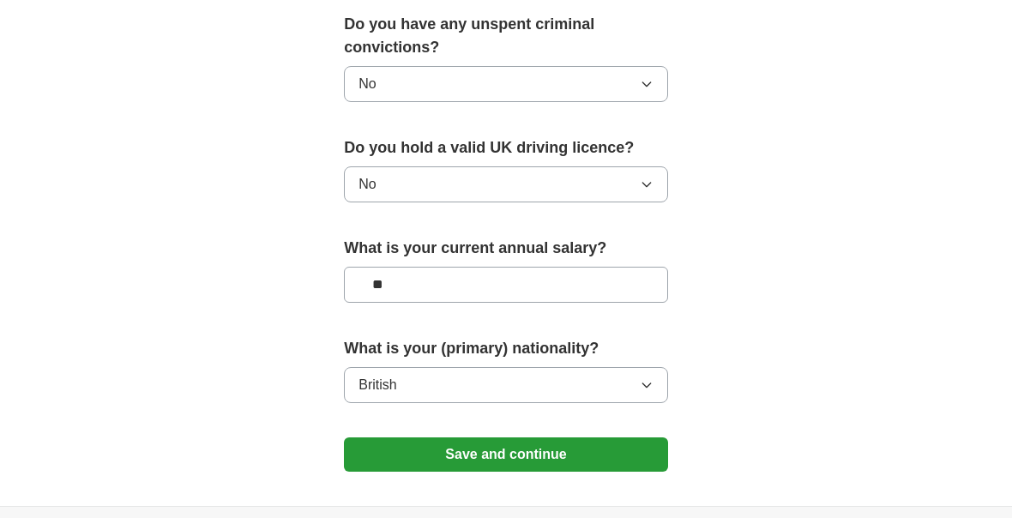
click at [626, 438] on button "Save and continue" at bounding box center [506, 455] width 324 height 34
